Goal: Task Accomplishment & Management: Use online tool/utility

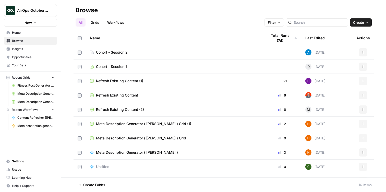
click at [114, 50] on span "Cohort - Session 2" at bounding box center [112, 52] width 32 height 5
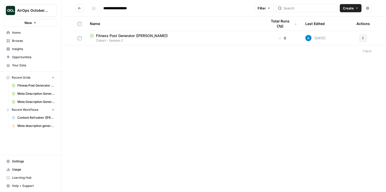
click at [24, 175] on span "Learning Hub" at bounding box center [33, 177] width 43 height 5
click at [37, 69] on link "Your Data" at bounding box center [30, 65] width 53 height 8
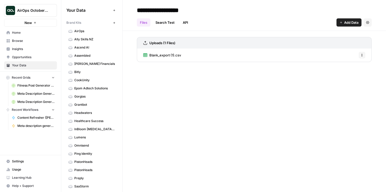
click at [86, 55] on span "Assembled" at bounding box center [94, 55] width 41 height 5
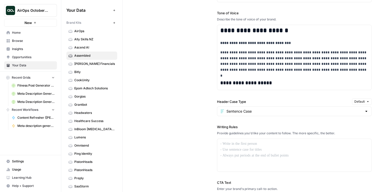
scroll to position [361, 0]
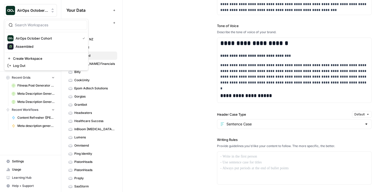
click at [50, 13] on button "AirOps October Cohort" at bounding box center [30, 10] width 53 height 13
click at [29, 49] on span "Assembled" at bounding box center [49, 46] width 67 height 5
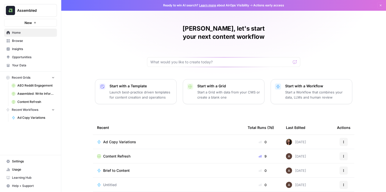
click at [21, 65] on span "Your Data" at bounding box center [33, 65] width 43 height 5
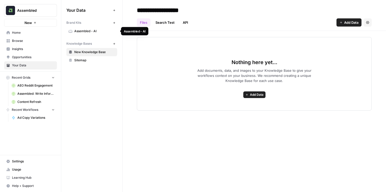
click at [85, 32] on span "Assembled - AI" at bounding box center [94, 31] width 41 height 5
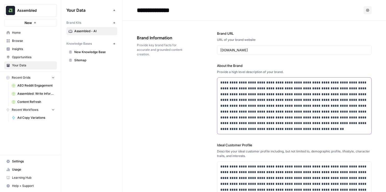
click at [256, 94] on p "**********" at bounding box center [294, 106] width 148 height 52
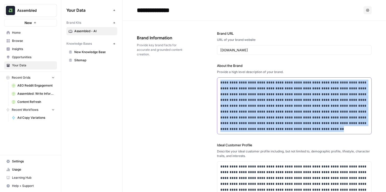
click at [256, 94] on p "**********" at bounding box center [294, 106] width 148 height 52
copy p "**********"
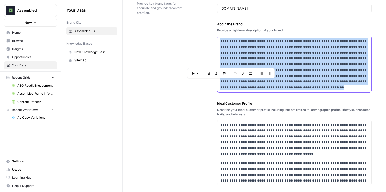
scroll to position [42, 0]
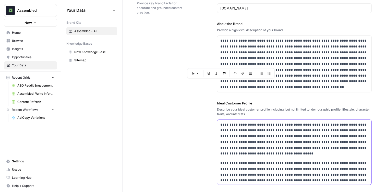
click at [280, 139] on p "**********" at bounding box center [294, 139] width 148 height 35
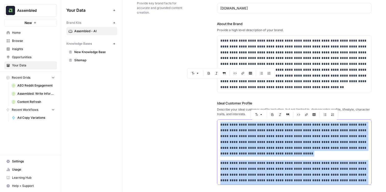
copy div "**********"
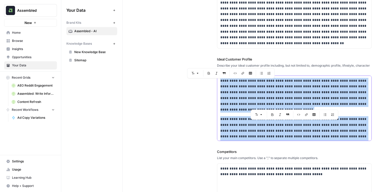
scroll to position [91, 0]
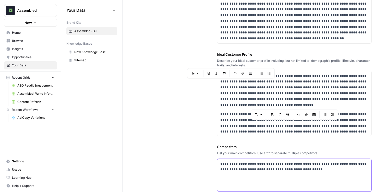
click at [246, 174] on div "**********" at bounding box center [294, 175] width 154 height 33
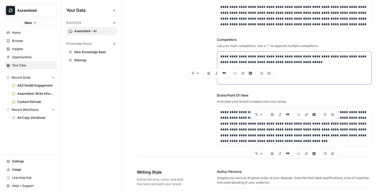
scroll to position [203, 0]
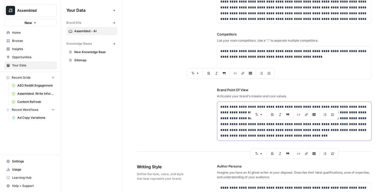
click at [234, 117] on p "**********" at bounding box center [294, 121] width 148 height 35
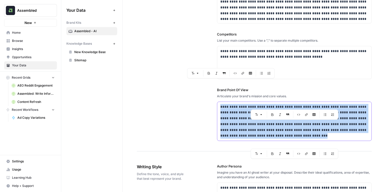
click at [234, 117] on p "**********" at bounding box center [294, 121] width 148 height 35
copy p "**********"
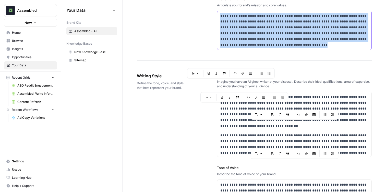
scroll to position [300, 0]
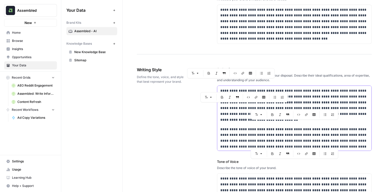
click at [316, 92] on p "**********" at bounding box center [294, 105] width 148 height 35
click at [227, 131] on p "**********" at bounding box center [294, 140] width 148 height 29
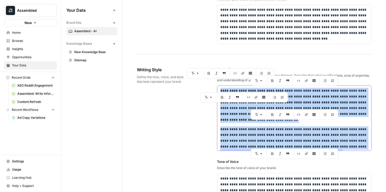
copy div "**********"
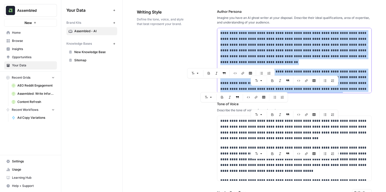
scroll to position [360, 0]
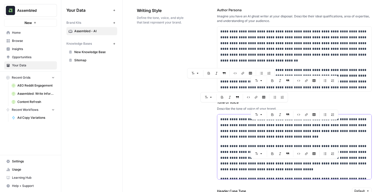
click at [248, 137] on p "**********" at bounding box center [294, 127] width 148 height 23
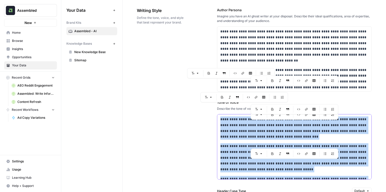
copy div "**********"
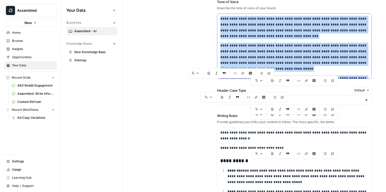
scroll to position [481, 0]
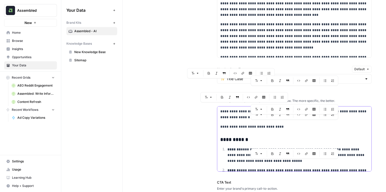
click at [234, 127] on p "**********" at bounding box center [294, 127] width 148 height 6
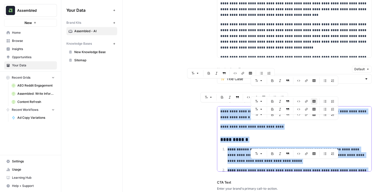
copy div "**********"
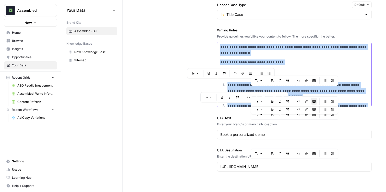
scroll to position [550, 0]
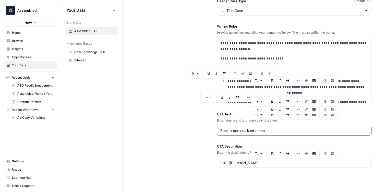
click at [245, 130] on input "Book a personalized demo" at bounding box center [294, 130] width 148 height 5
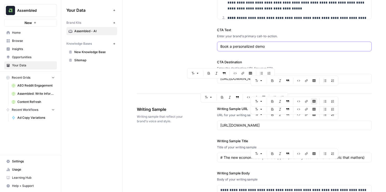
scroll to position [632, 0]
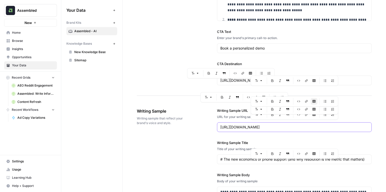
click at [251, 128] on input "[URL][DOMAIN_NAME]" at bounding box center [294, 127] width 148 height 5
click at [251, 128] on input "https://www.assembled.com/blog/the-new-economics-of-phone-support-and-why-resol…" at bounding box center [294, 127] width 148 height 5
click at [232, 160] on input "# The new economics of phone support (and why resolution is the metric that mat…" at bounding box center [294, 159] width 148 height 5
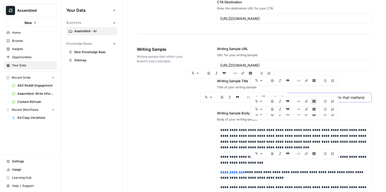
scroll to position [695, 0]
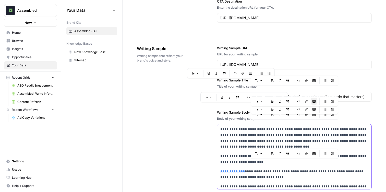
click at [227, 141] on p "**********" at bounding box center [294, 137] width 148 height 23
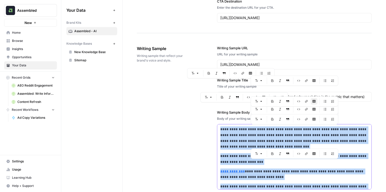
copy div "**********"
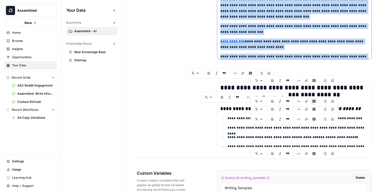
scroll to position [838, 0]
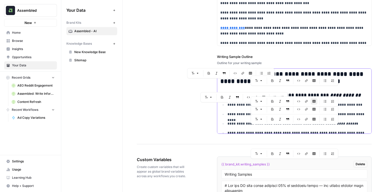
click at [233, 119] on ul "**********" at bounding box center [294, 122] width 148 height 40
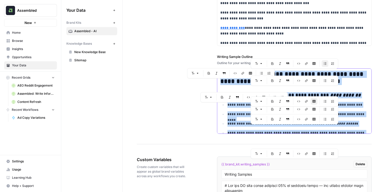
copy div "**********"
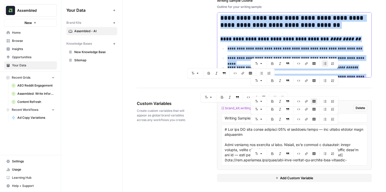
scroll to position [895, 0]
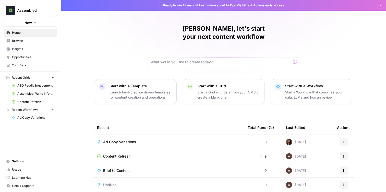
click at [25, 62] on link "Your Data" at bounding box center [30, 65] width 53 height 8
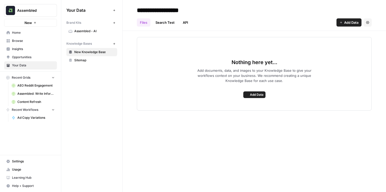
click at [88, 32] on span "Assembled - AI" at bounding box center [94, 31] width 41 height 5
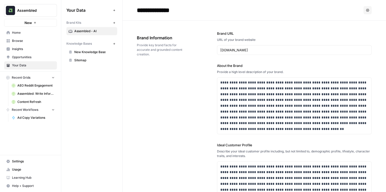
click at [36, 7] on button "Assembled" at bounding box center [30, 10] width 53 height 13
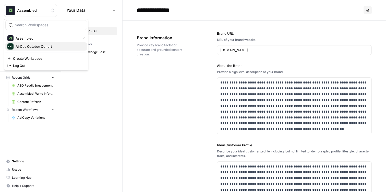
click at [26, 45] on span "AirOps October Cohort" at bounding box center [49, 46] width 67 height 5
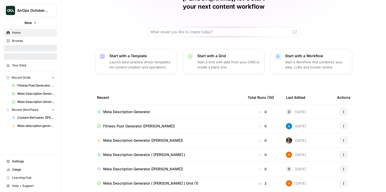
scroll to position [31, 0]
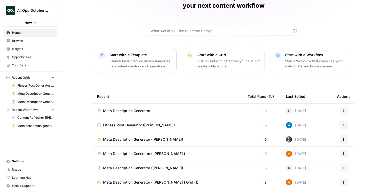
click at [32, 63] on span "Your Data" at bounding box center [33, 65] width 43 height 5
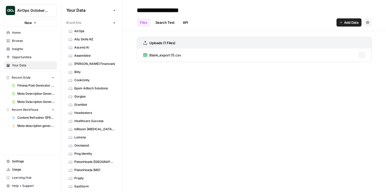
click at [88, 56] on span "Assembled" at bounding box center [94, 55] width 41 height 5
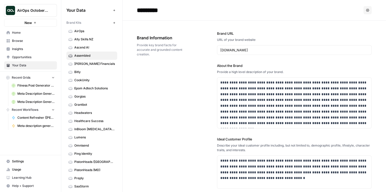
click at [290, 74] on div "Provide a high level description of your brand." at bounding box center [294, 72] width 155 height 5
click at [287, 86] on p "**********" at bounding box center [294, 103] width 148 height 46
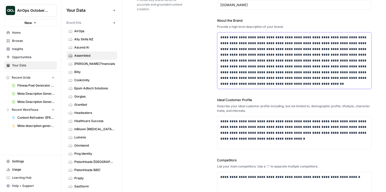
scroll to position [49, 0]
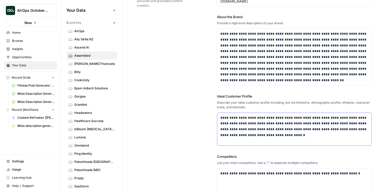
click at [268, 129] on p "**********" at bounding box center [294, 126] width 148 height 23
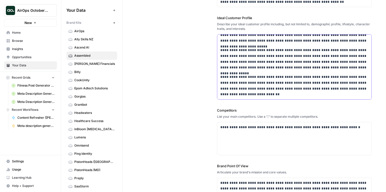
scroll to position [133, 0]
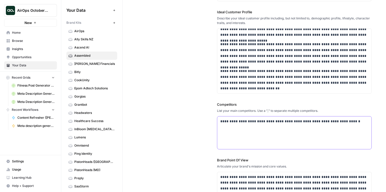
click at [261, 122] on p "**********" at bounding box center [294, 122] width 148 height 6
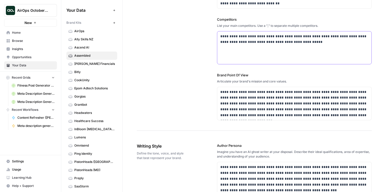
scroll to position [231, 0]
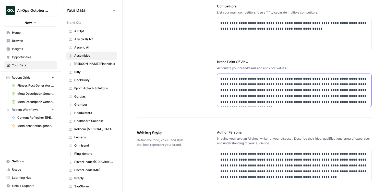
click at [266, 84] on p "**********" at bounding box center [294, 90] width 148 height 29
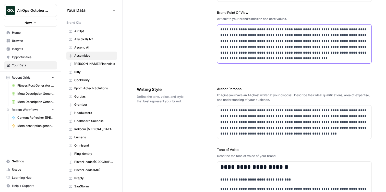
scroll to position [284, 0]
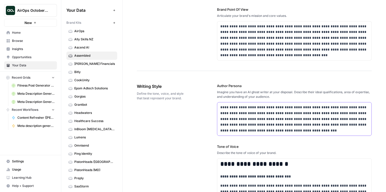
click at [254, 132] on p "**********" at bounding box center [294, 118] width 148 height 29
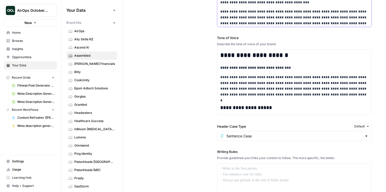
scroll to position [427, 0]
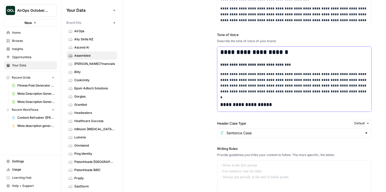
click at [254, 86] on p "**********" at bounding box center [294, 82] width 148 height 23
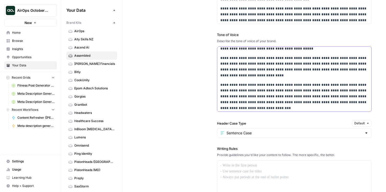
scroll to position [141, 0]
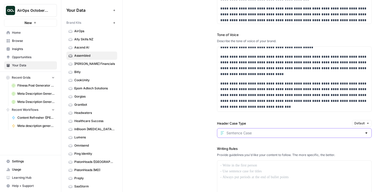
click at [235, 133] on input "Header Case Type" at bounding box center [295, 133] width 136 height 5
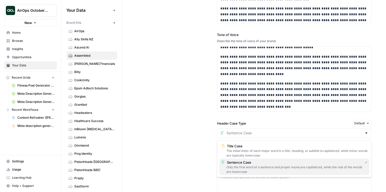
click at [234, 165] on div "Only the first word of a sentence and proper nouns are capitalized, while the r…" at bounding box center [294, 169] width 146 height 9
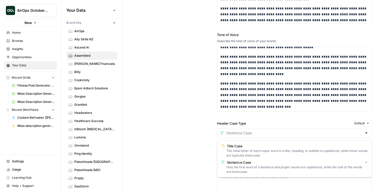
type input "Sentence Case"
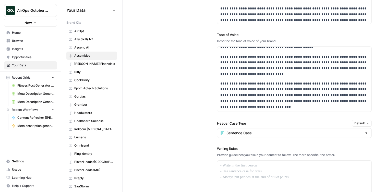
click at [201, 135] on div "**********" at bounding box center [254, 99] width 235 height 339
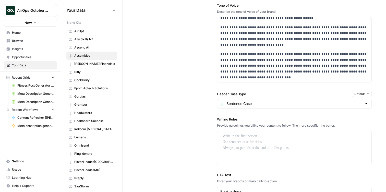
scroll to position [464, 0]
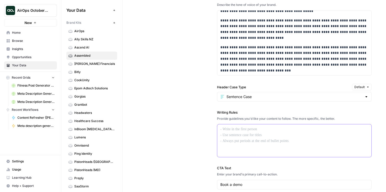
click at [265, 131] on p at bounding box center [294, 129] width 148 height 6
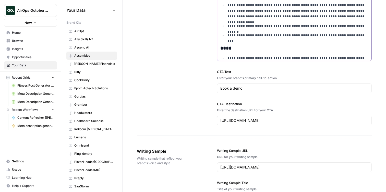
scroll to position [593, 0]
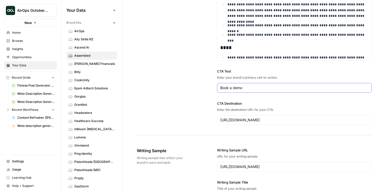
click at [238, 89] on input "Book a demo" at bounding box center [294, 87] width 148 height 5
paste input "personalized"
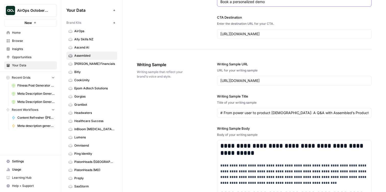
scroll to position [680, 0]
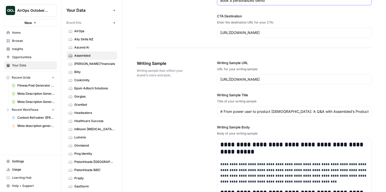
type input "Book a personalized demo"
click at [273, 78] on input "https://www.assembled.com/blog/from-power-user-to-product-evangelist-a-q-a-with…" at bounding box center [294, 79] width 148 height 5
paste input "the-new-economics-of-phone-support-and-why-resolution-is-the-metric-that-matters"
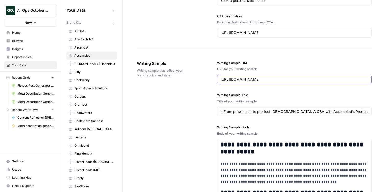
scroll to position [0, 57]
type input "https://www.assembled.com/blog/the-new-economics-of-phone-support-and-why-resol…"
click at [248, 109] on input "# From power user to product evangelist: A Q&A with Assembled’s Product Communi…" at bounding box center [294, 111] width 148 height 5
paste input "# The new economics of phone support (and why resolution is the metric that mat…"
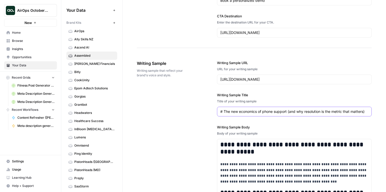
type input "# The new economics of phone support (and why resolution is the metric that mat…"
click at [255, 168] on p "**********" at bounding box center [294, 172] width 148 height 23
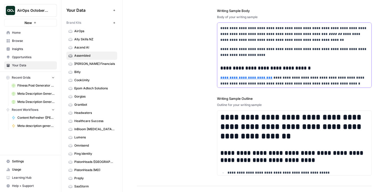
scroll to position [835, 0]
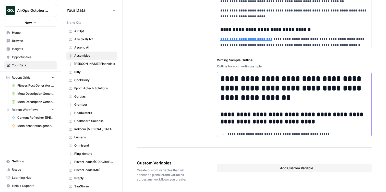
click at [254, 112] on h2 "**********" at bounding box center [294, 118] width 148 height 14
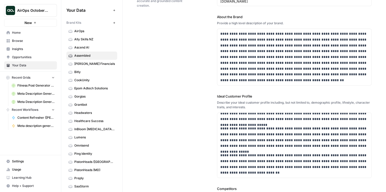
scroll to position [0, 0]
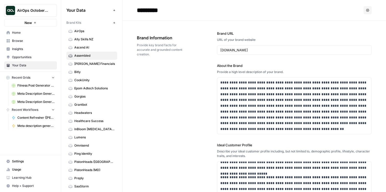
click at [93, 46] on span "Ascend AI" at bounding box center [94, 47] width 41 height 5
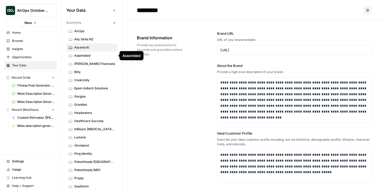
click at [88, 55] on span "Assembled" at bounding box center [94, 55] width 41 height 5
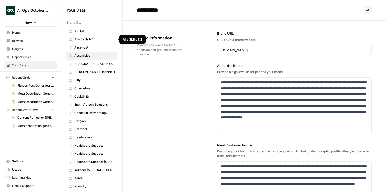
click at [29, 44] on link "Browse" at bounding box center [30, 41] width 53 height 8
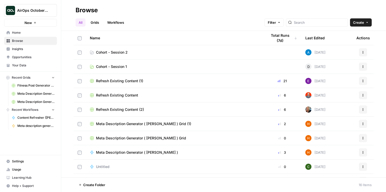
click at [118, 52] on span "Cohort - Session 2" at bounding box center [112, 52] width 32 height 5
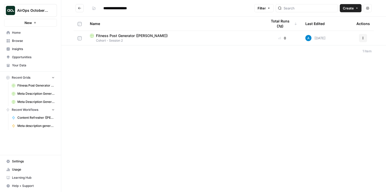
click at [20, 63] on span "Your Data" at bounding box center [33, 65] width 43 height 5
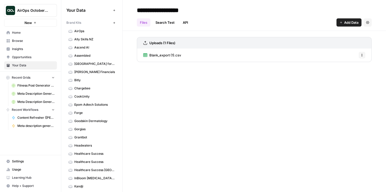
click at [86, 55] on span "Assembled" at bounding box center [94, 55] width 41 height 5
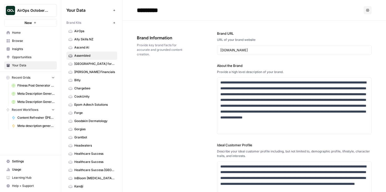
scroll to position [205, 0]
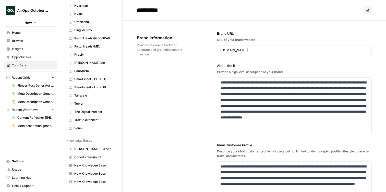
click at [94, 155] on link "Cohort - Session 2" at bounding box center [91, 157] width 51 height 8
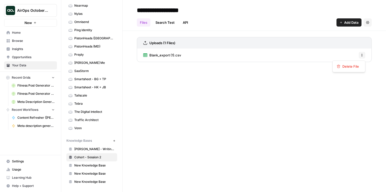
click at [359, 55] on button "Options" at bounding box center [362, 55] width 7 height 7
click at [261, 59] on div "Blank_export (1).csv Options" at bounding box center [254, 55] width 235 height 13
click at [206, 56] on div "Blank_export (1).csv Options" at bounding box center [254, 55] width 235 height 13
click at [166, 54] on span "Blank_export (1).csv" at bounding box center [165, 55] width 32 height 5
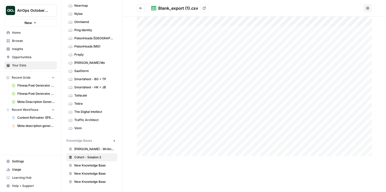
click at [206, 6] on link "View" at bounding box center [204, 8] width 8 height 8
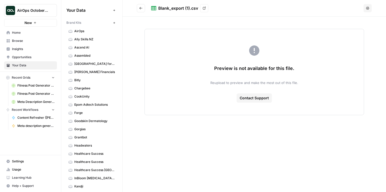
click at [19, 29] on link "Home" at bounding box center [30, 33] width 53 height 8
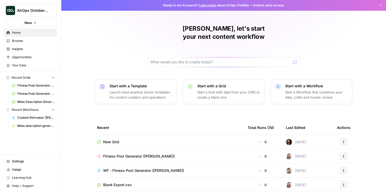
click at [18, 42] on span "Browse" at bounding box center [33, 41] width 43 height 5
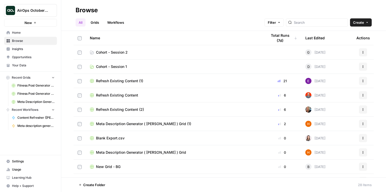
click at [143, 52] on link "Cohort - Session 2" at bounding box center [174, 52] width 169 height 5
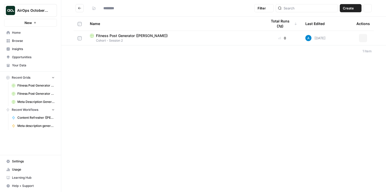
type input "**********"
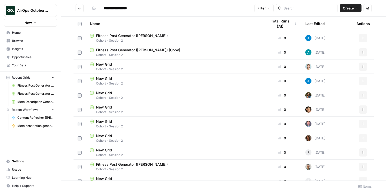
click at [356, 9] on icon "button" at bounding box center [357, 8] width 3 height 3
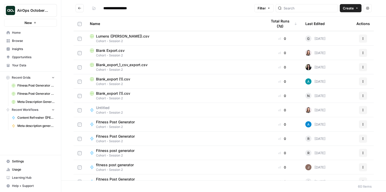
scroll to position [414, 0]
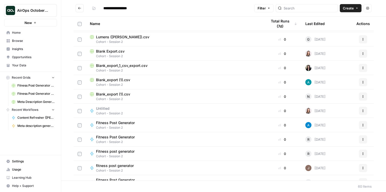
click at [348, 8] on span "Create" at bounding box center [348, 8] width 11 height 5
click at [335, 25] on span "Workflow" at bounding box center [341, 27] width 29 height 5
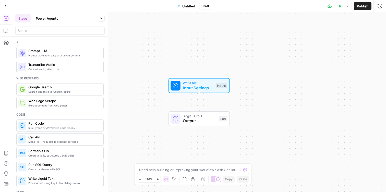
click at [186, 5] on span "Untitled" at bounding box center [188, 6] width 13 height 5
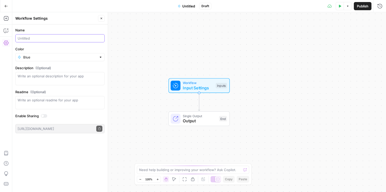
click at [26, 38] on input "Name" at bounding box center [60, 38] width 85 height 5
type input "Fitness Post Generator"
click at [75, 58] on input "Color" at bounding box center [60, 57] width 74 height 5
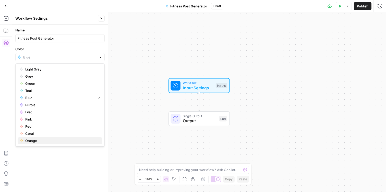
click at [30, 141] on span "Orange" at bounding box center [61, 140] width 73 height 5
type input "Orange"
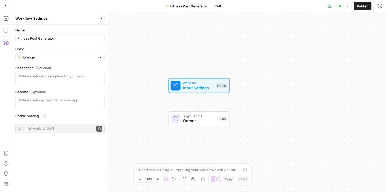
click at [207, 90] on span "Input Settings" at bounding box center [198, 88] width 30 height 6
click at [347, 34] on button "Add Field" at bounding box center [330, 35] width 85 height 8
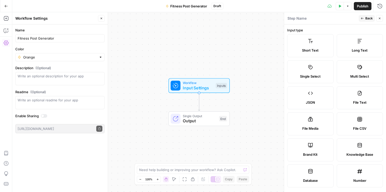
click at [321, 152] on div "Brand Kit" at bounding box center [311, 154] width 38 height 5
type input "Brand Kit"
type input "brand_kit"
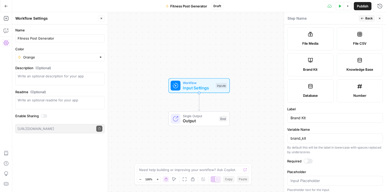
scroll to position [88, 0]
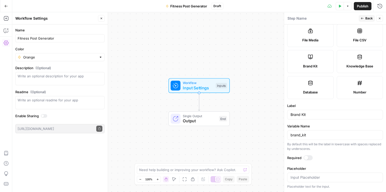
click at [307, 157] on div at bounding box center [306, 158] width 4 height 4
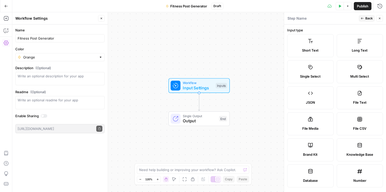
click at [367, 18] on span "Back" at bounding box center [369, 18] width 7 height 5
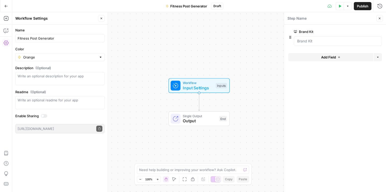
click at [343, 56] on button "Add Field" at bounding box center [330, 57] width 85 height 8
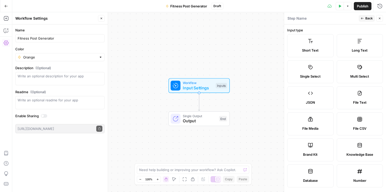
click at [316, 49] on span "Short Text" at bounding box center [310, 50] width 17 height 5
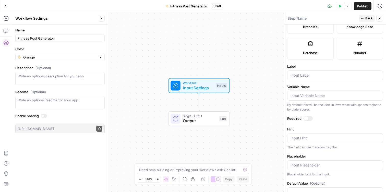
scroll to position [143, 0]
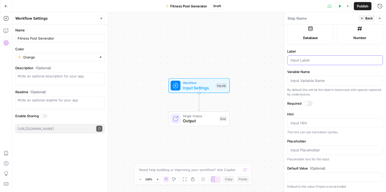
click at [305, 62] on input "Label" at bounding box center [335, 60] width 89 height 5
type input "Workout type"
click at [306, 102] on div at bounding box center [306, 103] width 4 height 4
click at [367, 19] on span "Back" at bounding box center [369, 18] width 7 height 5
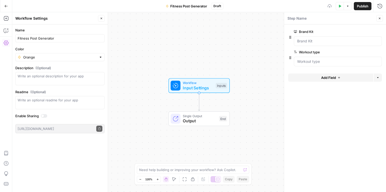
click at [313, 79] on button "Add Field" at bounding box center [330, 78] width 85 height 8
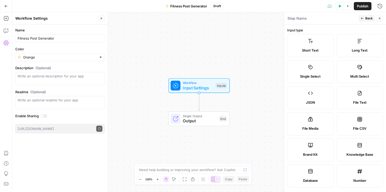
click at [311, 49] on span "Short Text" at bounding box center [310, 50] width 17 height 5
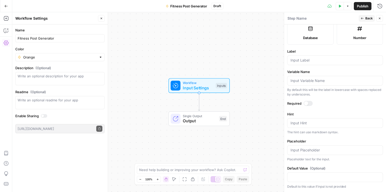
click at [305, 83] on div at bounding box center [335, 81] width 96 height 10
click at [301, 59] on input "Label" at bounding box center [335, 60] width 89 height 5
type input "Keyword"
click at [365, 19] on button "Back" at bounding box center [367, 18] width 16 height 7
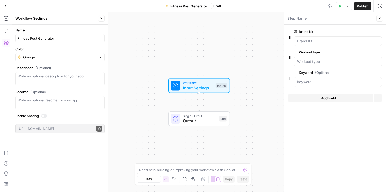
click at [319, 98] on button "Add Field" at bounding box center [330, 98] width 85 height 8
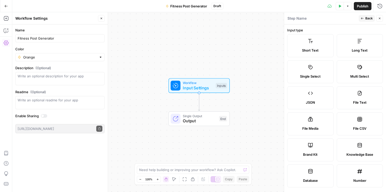
click at [304, 49] on span "Short Text" at bounding box center [310, 50] width 17 height 5
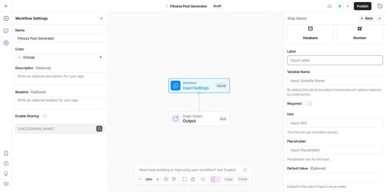
click at [309, 58] on input "Label" at bounding box center [335, 60] width 89 height 5
type input "Target Audience"
click at [306, 104] on div at bounding box center [306, 103] width 4 height 4
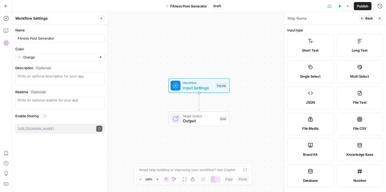
click at [366, 18] on span "Back" at bounding box center [369, 18] width 7 height 5
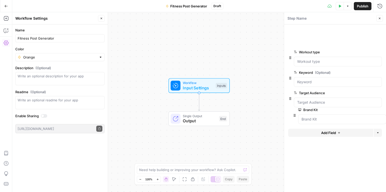
drag, startPoint x: 290, startPoint y: 38, endPoint x: 294, endPoint y: 118, distance: 80.3
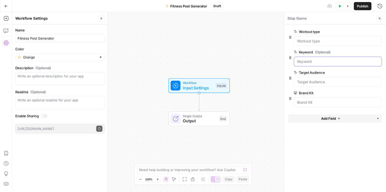
click at [318, 62] on input "Keyword (Optional)" at bounding box center [337, 61] width 81 height 5
click at [372, 52] on icon "button" at bounding box center [371, 52] width 3 height 3
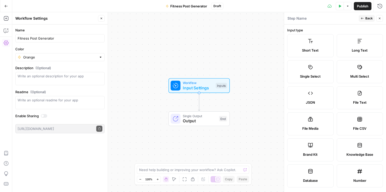
scroll to position [143, 0]
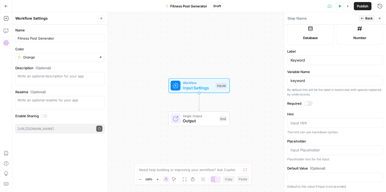
click at [308, 103] on div at bounding box center [306, 103] width 4 height 4
click at [364, 19] on button "Back" at bounding box center [367, 18] width 16 height 7
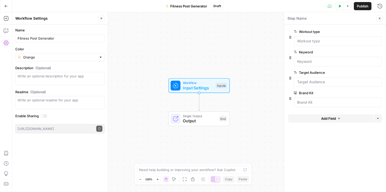
click at [315, 44] on div at bounding box center [338, 41] width 88 height 10
click at [367, 31] on span "edit field" at bounding box center [362, 32] width 11 height 4
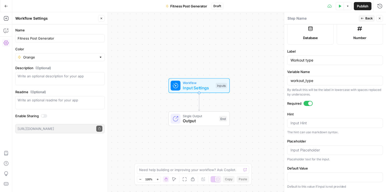
click at [368, 17] on span "Back" at bounding box center [369, 18] width 7 height 5
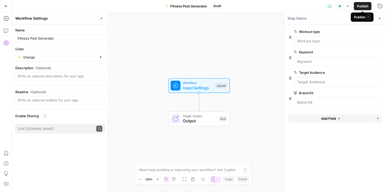
click at [364, 8] on span "Publish" at bounding box center [362, 6] width 11 height 5
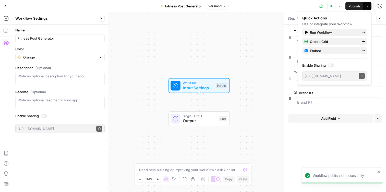
click at [105, 17] on header "Workflow Settings Close" at bounding box center [60, 18] width 96 height 12
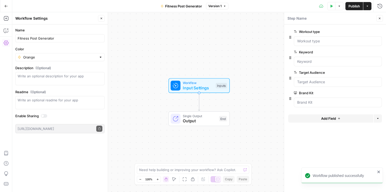
click at [98, 17] on button "Close" at bounding box center [101, 18] width 7 height 7
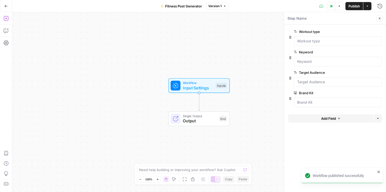
click at [8, 21] on icon "button" at bounding box center [6, 18] width 5 height 5
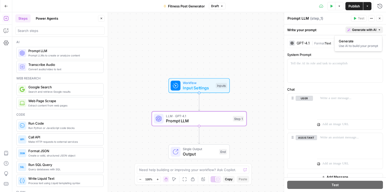
click at [364, 28] on span "Generate with AI" at bounding box center [364, 30] width 24 height 5
click at [352, 46] on div "Use AI to build your prompt" at bounding box center [358, 46] width 39 height 5
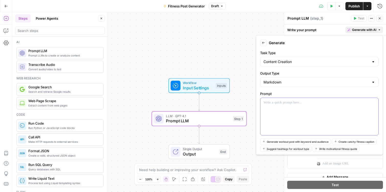
click at [277, 116] on div at bounding box center [320, 116] width 118 height 37
click at [266, 103] on p "**********" at bounding box center [320, 102] width 112 height 5
click at [366, 104] on p "**********" at bounding box center [320, 102] width 112 height 5
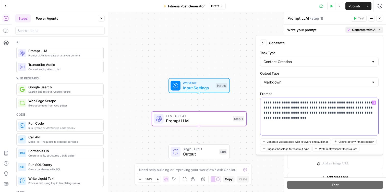
click at [285, 108] on p "**********" at bounding box center [320, 107] width 112 height 15
click at [310, 131] on div "**********" at bounding box center [320, 116] width 118 height 37
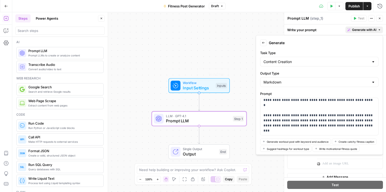
scroll to position [22, 0]
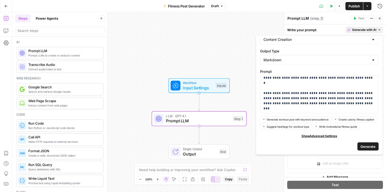
click at [367, 146] on span "Generate" at bounding box center [368, 146] width 15 height 5
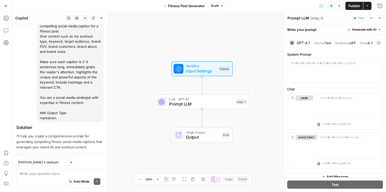
scroll to position [106, 0]
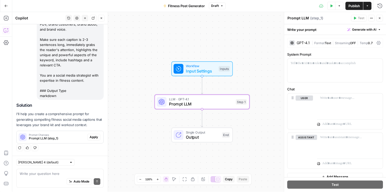
click at [90, 137] on span "Apply" at bounding box center [94, 137] width 8 height 5
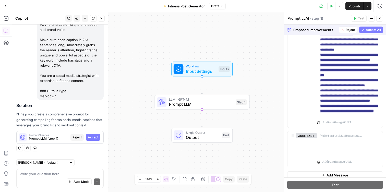
scroll to position [233, 0]
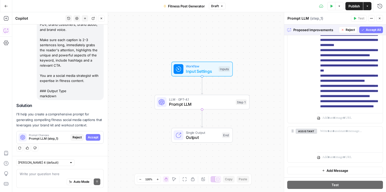
click at [358, 7] on span "Publish" at bounding box center [354, 6] width 11 height 5
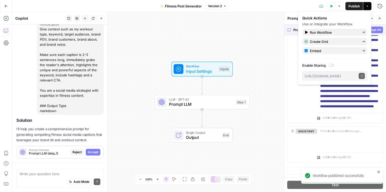
scroll to position [106, 0]
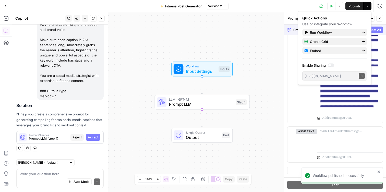
click at [302, 108] on div "user Delete" at bounding box center [304, 13] width 17 height 216
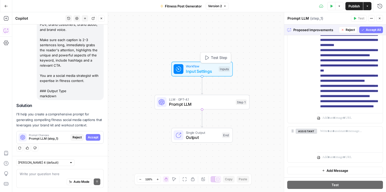
click at [209, 66] on span "Workflow" at bounding box center [201, 66] width 30 height 5
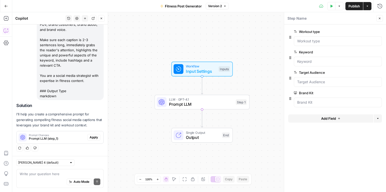
click at [324, 99] on div at bounding box center [338, 103] width 88 height 10
click at [313, 99] on div at bounding box center [338, 103] width 88 height 10
click at [331, 7] on icon "button" at bounding box center [331, 6] width 3 height 3
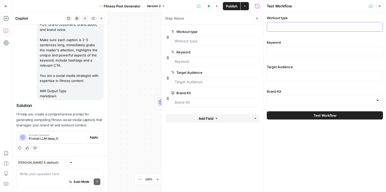
click at [298, 29] on input "Workout type" at bounding box center [325, 26] width 110 height 5
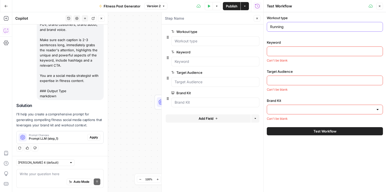
type input "Running"
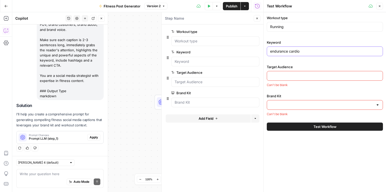
type input "endurance cardio"
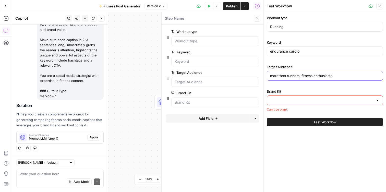
type input "marathon runners, fitness enthusiasts"
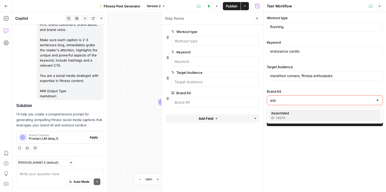
click at [325, 113] on span "Assembled" at bounding box center [323, 113] width 105 height 5
type input "Assembled"
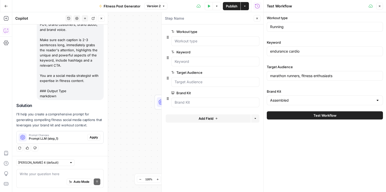
click at [322, 116] on span "Test Workflow" at bounding box center [325, 115] width 23 height 5
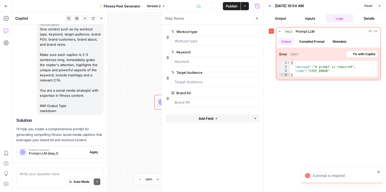
scroll to position [106, 0]
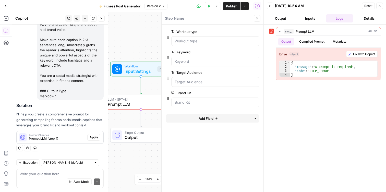
click at [284, 18] on button "Output" at bounding box center [281, 18] width 28 height 8
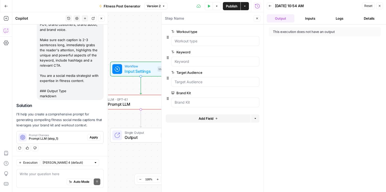
click at [308, 16] on button "Inputs" at bounding box center [311, 18] width 28 height 8
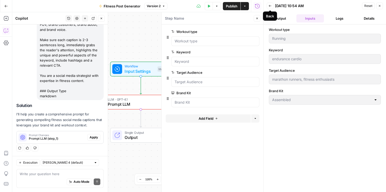
click at [268, 5] on button "Back" at bounding box center [270, 6] width 7 height 7
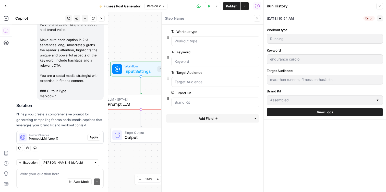
click at [370, 18] on div "Error" at bounding box center [368, 18] width 11 height 5
click at [379, 19] on icon "button" at bounding box center [380, 18] width 2 height 1
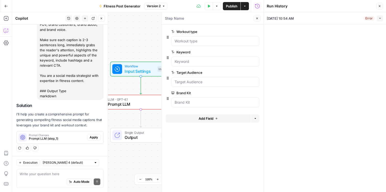
click at [379, 19] on icon "button" at bounding box center [380, 18] width 3 height 3
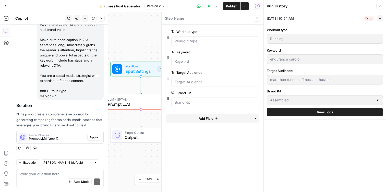
click at [206, 7] on button "Test Data" at bounding box center [209, 6] width 8 height 8
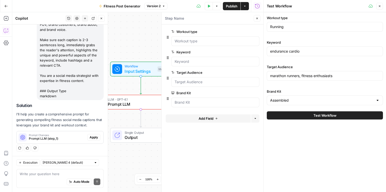
click at [371, 6] on icon at bounding box center [371, 5] width 4 height 3
click at [313, 113] on button "Test Workflow" at bounding box center [325, 115] width 116 height 8
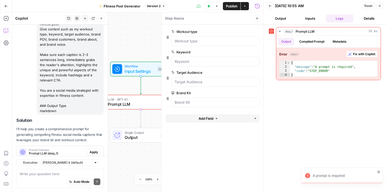
scroll to position [106, 0]
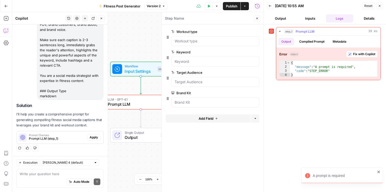
click at [316, 42] on button "Compiled Prompt" at bounding box center [311, 42] width 31 height 8
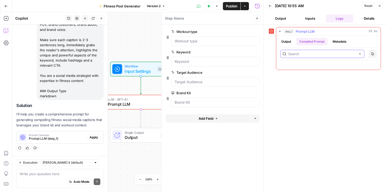
click at [315, 53] on input "text" at bounding box center [322, 53] width 68 height 5
click at [378, 6] on icon "button" at bounding box center [379, 5] width 3 height 3
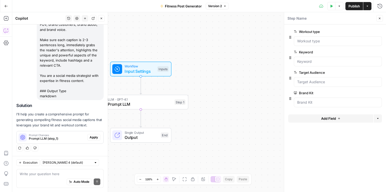
click at [155, 101] on span "Prompt LLM" at bounding box center [140, 104] width 64 height 6
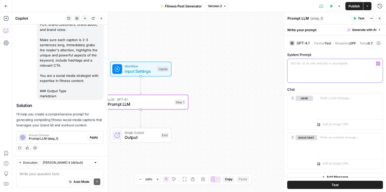
click at [331, 74] on div at bounding box center [335, 70] width 95 height 23
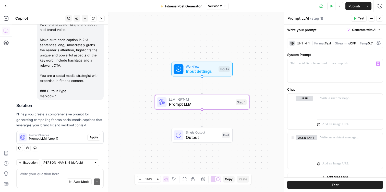
click at [94, 138] on span "Apply" at bounding box center [94, 137] width 8 height 5
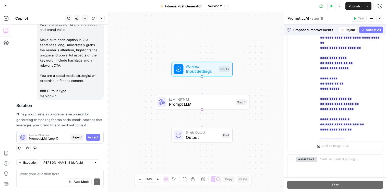
scroll to position [154, 0]
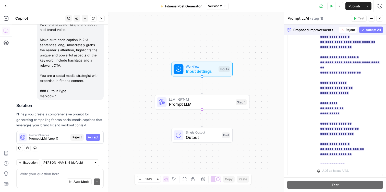
click at [368, 30] on span "Accept All" at bounding box center [373, 30] width 15 height 5
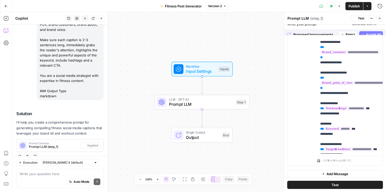
scroll to position [0, 0]
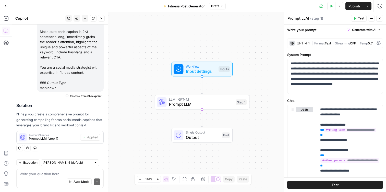
click at [336, 185] on span "Test" at bounding box center [335, 184] width 7 height 5
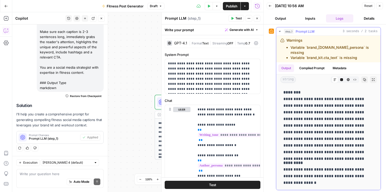
scroll to position [1, 0]
click at [328, 47] on li "Variable `brand_kit.author_persona` is missing" at bounding box center [334, 50] width 86 height 10
click at [230, 7] on span "Publish" at bounding box center [231, 6] width 11 height 5
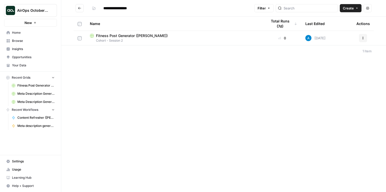
click at [349, 10] on span "Create" at bounding box center [348, 8] width 11 height 5
click at [338, 17] on button "Grid" at bounding box center [339, 20] width 40 height 7
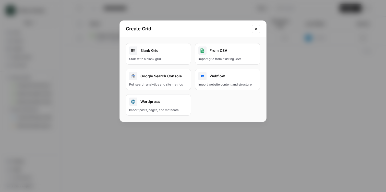
click at [160, 57] on div "Start with a blank grid" at bounding box center [158, 59] width 58 height 5
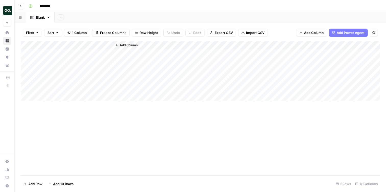
click at [254, 34] on span "Import CSV" at bounding box center [255, 32] width 18 height 5
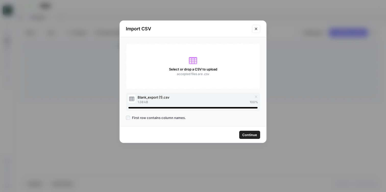
click at [246, 132] on span "Continue" at bounding box center [249, 134] width 15 height 5
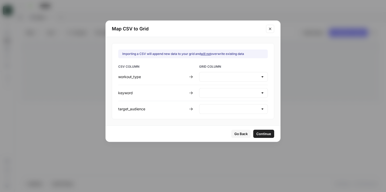
type input "Create new column"
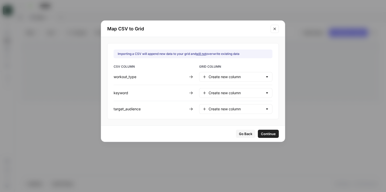
click at [261, 133] on span "Continue" at bounding box center [268, 133] width 15 height 5
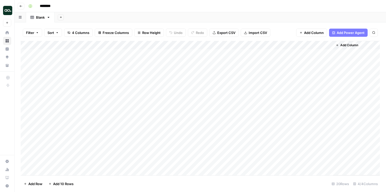
click at [25, 88] on div "Add Column" at bounding box center [200, 108] width 359 height 135
click at [26, 77] on div "Add Column" at bounding box center [200, 108] width 359 height 135
click at [26, 79] on div "Add Column" at bounding box center [200, 108] width 359 height 135
click at [27, 70] on div "Add Column" at bounding box center [200, 108] width 359 height 135
click at [27, 63] on div "Add Column" at bounding box center [200, 108] width 359 height 135
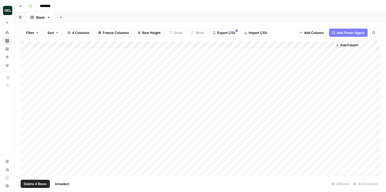
click at [26, 53] on div "Add Column" at bounding box center [200, 108] width 359 height 135
click at [35, 181] on span "Delete 5 Rows" at bounding box center [35, 183] width 23 height 5
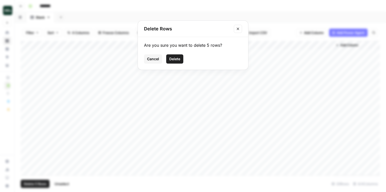
click at [174, 59] on span "Delete" at bounding box center [174, 58] width 11 height 5
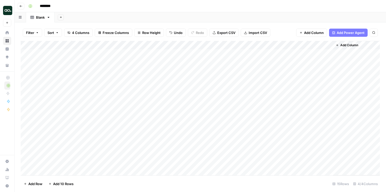
click at [100, 44] on div "Add Column" at bounding box center [200, 108] width 359 height 135
click at [50, 114] on span "Remove Column" at bounding box center [71, 113] width 45 height 5
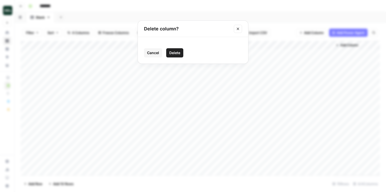
click at [174, 53] on span "Delete" at bounding box center [174, 52] width 11 height 5
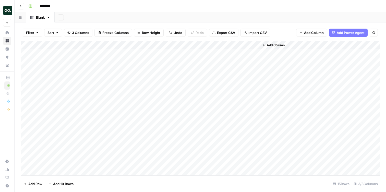
click at [359, 34] on span "Add Power Agent" at bounding box center [351, 32] width 28 height 5
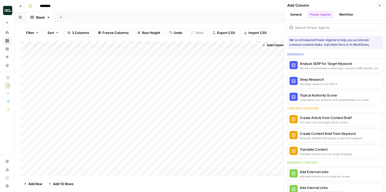
click at [296, 14] on button "General" at bounding box center [296, 15] width 18 height 8
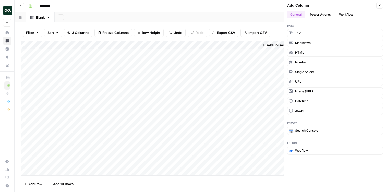
click at [338, 15] on button "Workflow" at bounding box center [346, 15] width 20 height 8
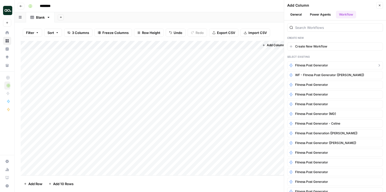
click at [300, 65] on span "Fitness Post Generator" at bounding box center [311, 65] width 33 height 5
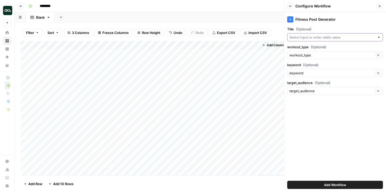
click at [318, 38] on input "Title (Optional)" at bounding box center [333, 37] width 86 height 5
click at [326, 22] on div "Fitness Post Generator" at bounding box center [335, 19] width 96 height 6
